Goal: Task Accomplishment & Management: Complete application form

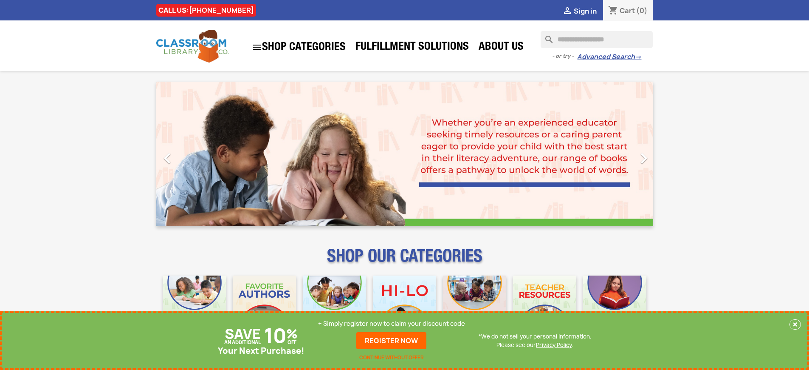
click at [392, 323] on p "+ Simply register now to claim your discount code" at bounding box center [391, 323] width 147 height 8
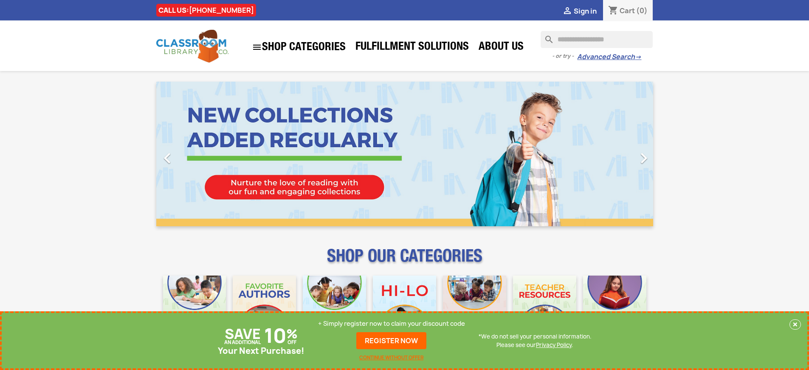
click at [392, 323] on p "+ Simply register now to claim your discount code" at bounding box center [391, 323] width 147 height 8
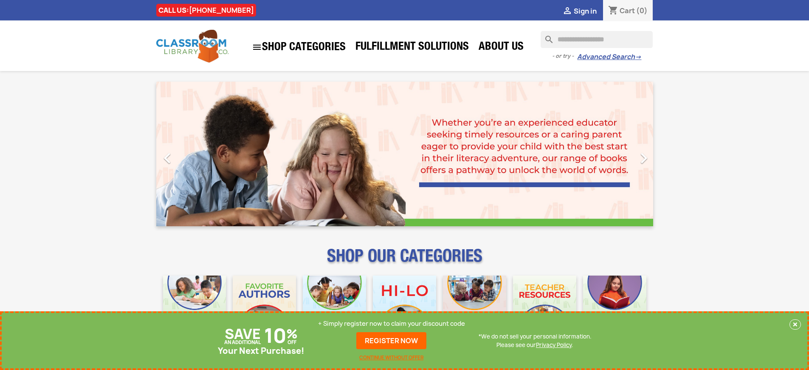
click at [392, 323] on p "+ Simply register now to claim your discount code" at bounding box center [391, 323] width 147 height 8
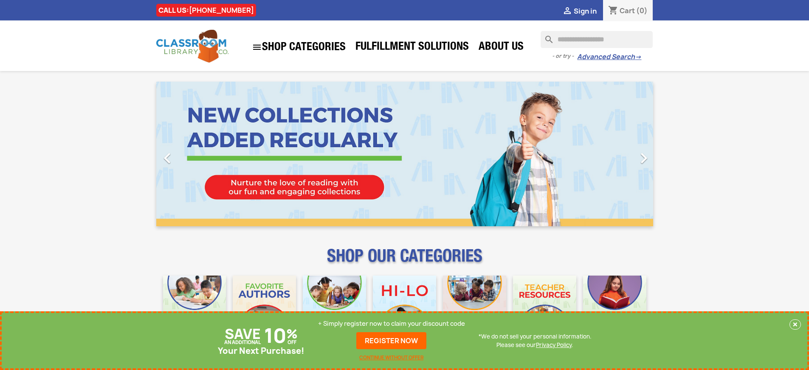
click at [392, 323] on p "+ Simply register now to claim your discount code" at bounding box center [391, 323] width 147 height 8
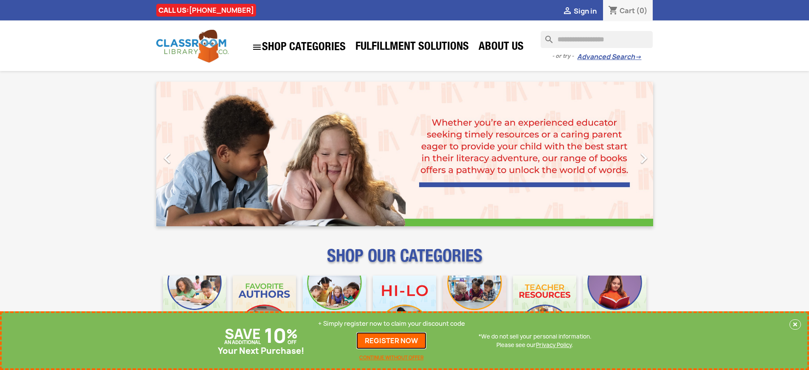
click at [392, 340] on link "REGISTER NOW" at bounding box center [392, 340] width 70 height 17
click at [392, 323] on p "+ Simply register now to claim your discount code" at bounding box center [391, 323] width 147 height 8
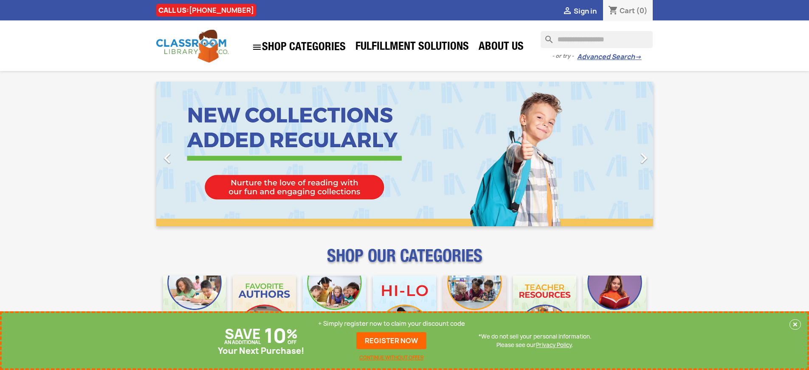
click at [392, 323] on p "+ Simply register now to claim your discount code" at bounding box center [391, 323] width 147 height 8
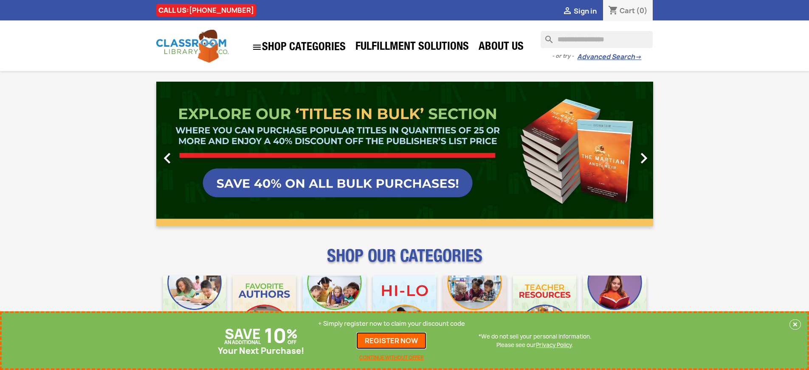
click at [392, 340] on link "REGISTER NOW" at bounding box center [392, 340] width 70 height 17
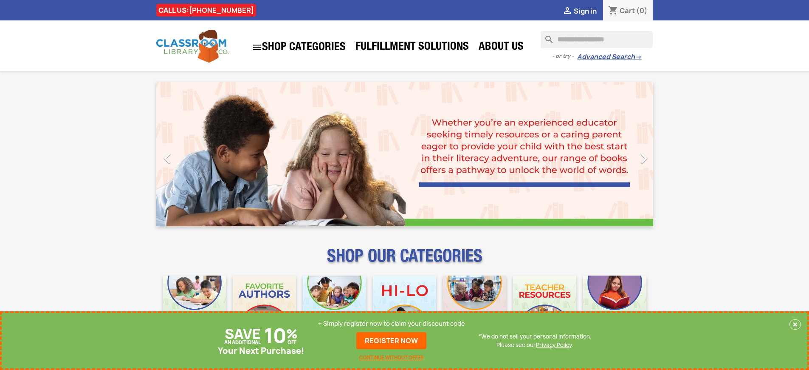
click at [392, 323] on p "+ Simply register now to claim your discount code" at bounding box center [391, 323] width 147 height 8
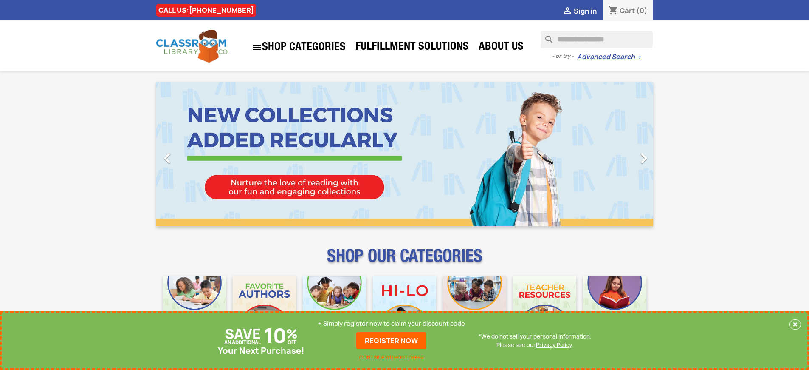
click at [392, 323] on p "+ Simply register now to claim your discount code" at bounding box center [391, 323] width 147 height 8
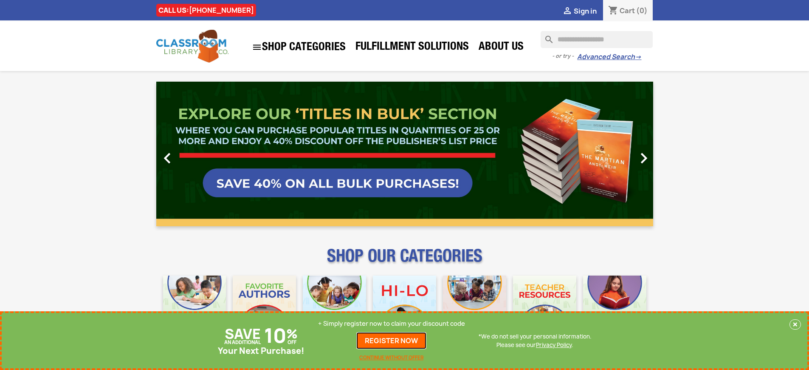
click at [392, 340] on link "REGISTER NOW" at bounding box center [392, 340] width 70 height 17
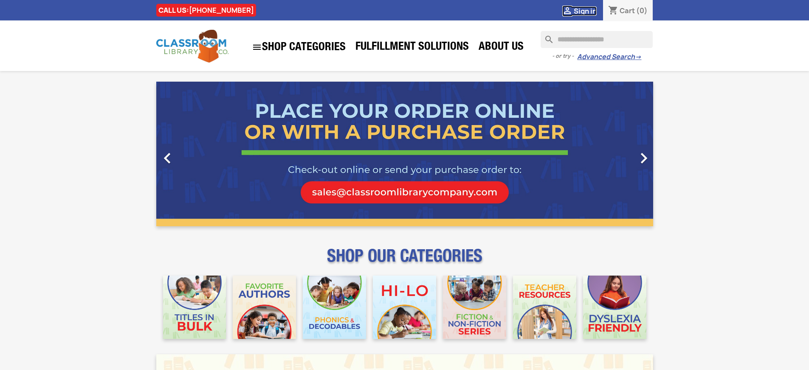
click at [585, 11] on span "Sign in" at bounding box center [585, 10] width 23 height 9
